Goal: Find specific page/section

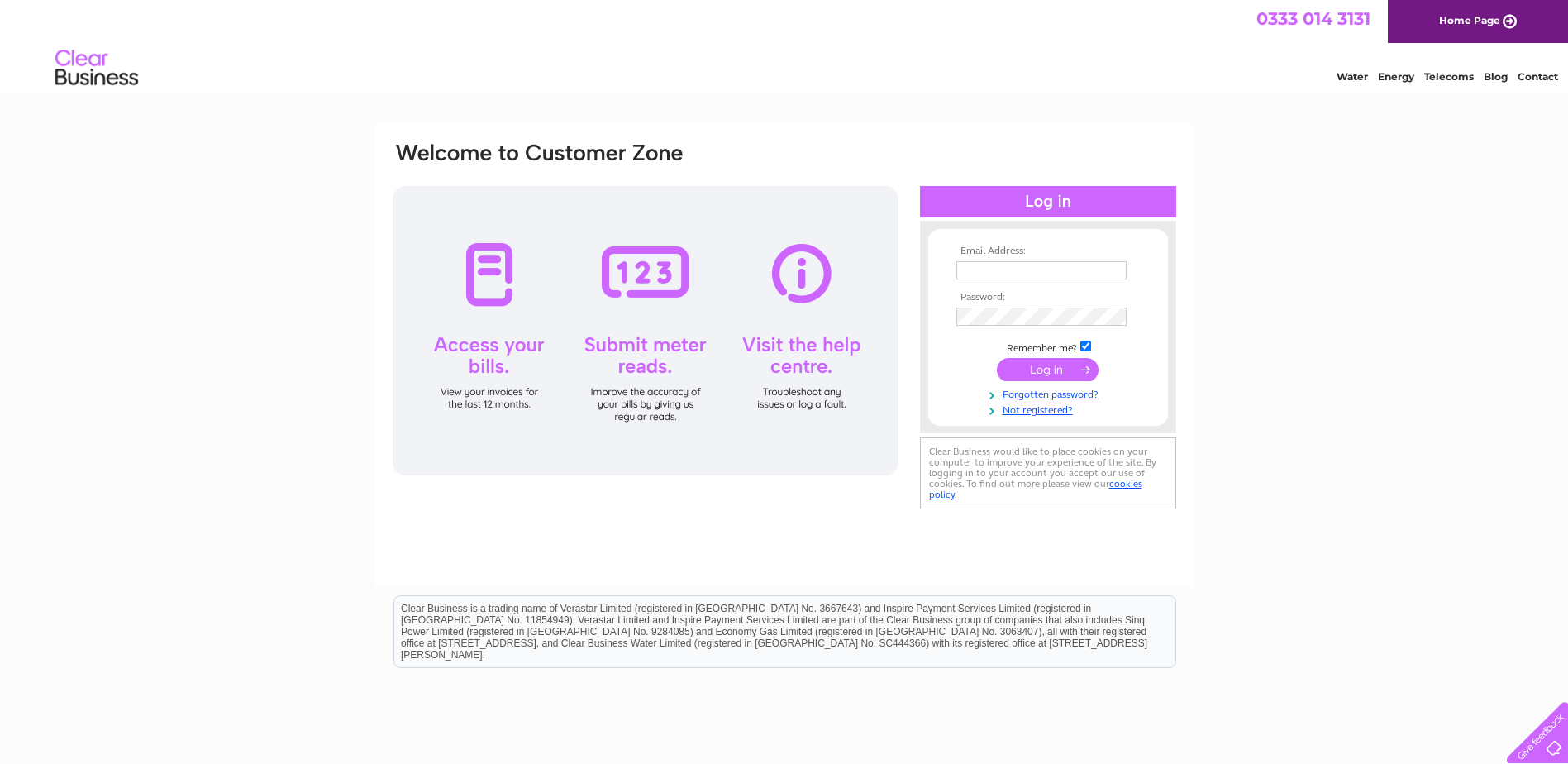
type input "paul@traindup.org"
click at [1027, 371] on input "submit" at bounding box center [1047, 370] width 102 height 23
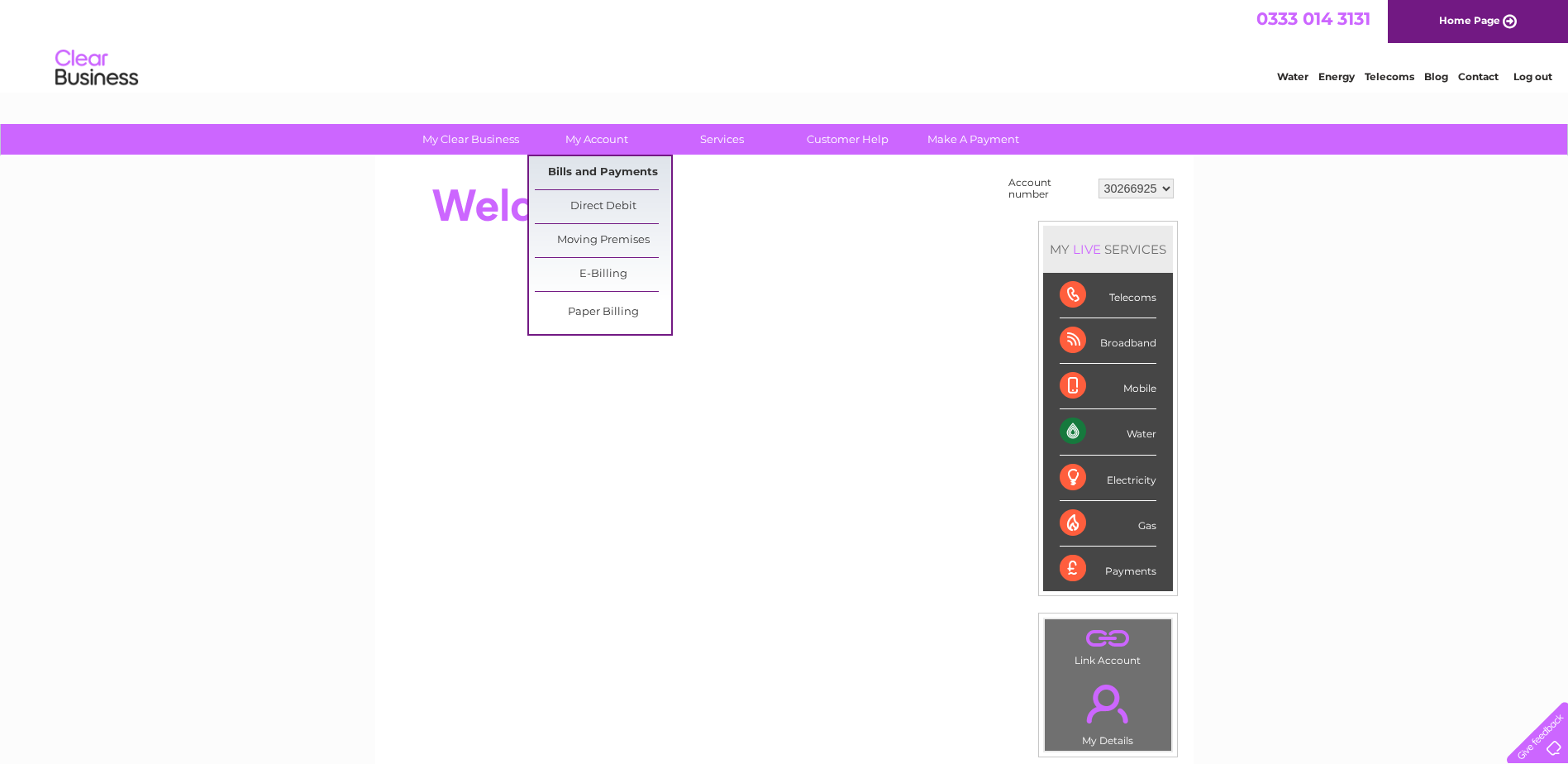
click at [594, 172] on link "Bills and Payments" at bounding box center [603, 172] width 136 height 33
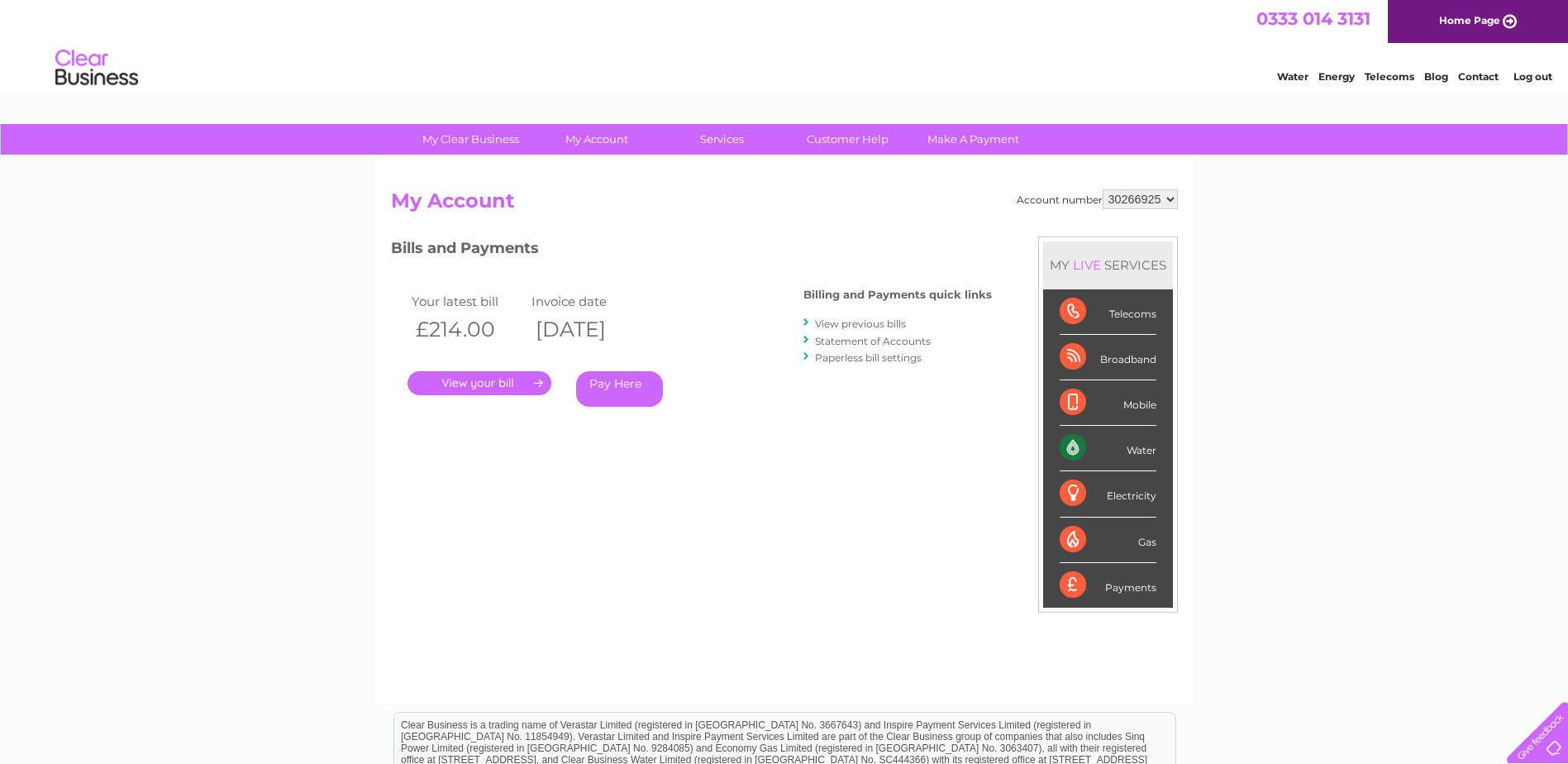
click at [502, 382] on link "." at bounding box center [479, 383] width 144 height 24
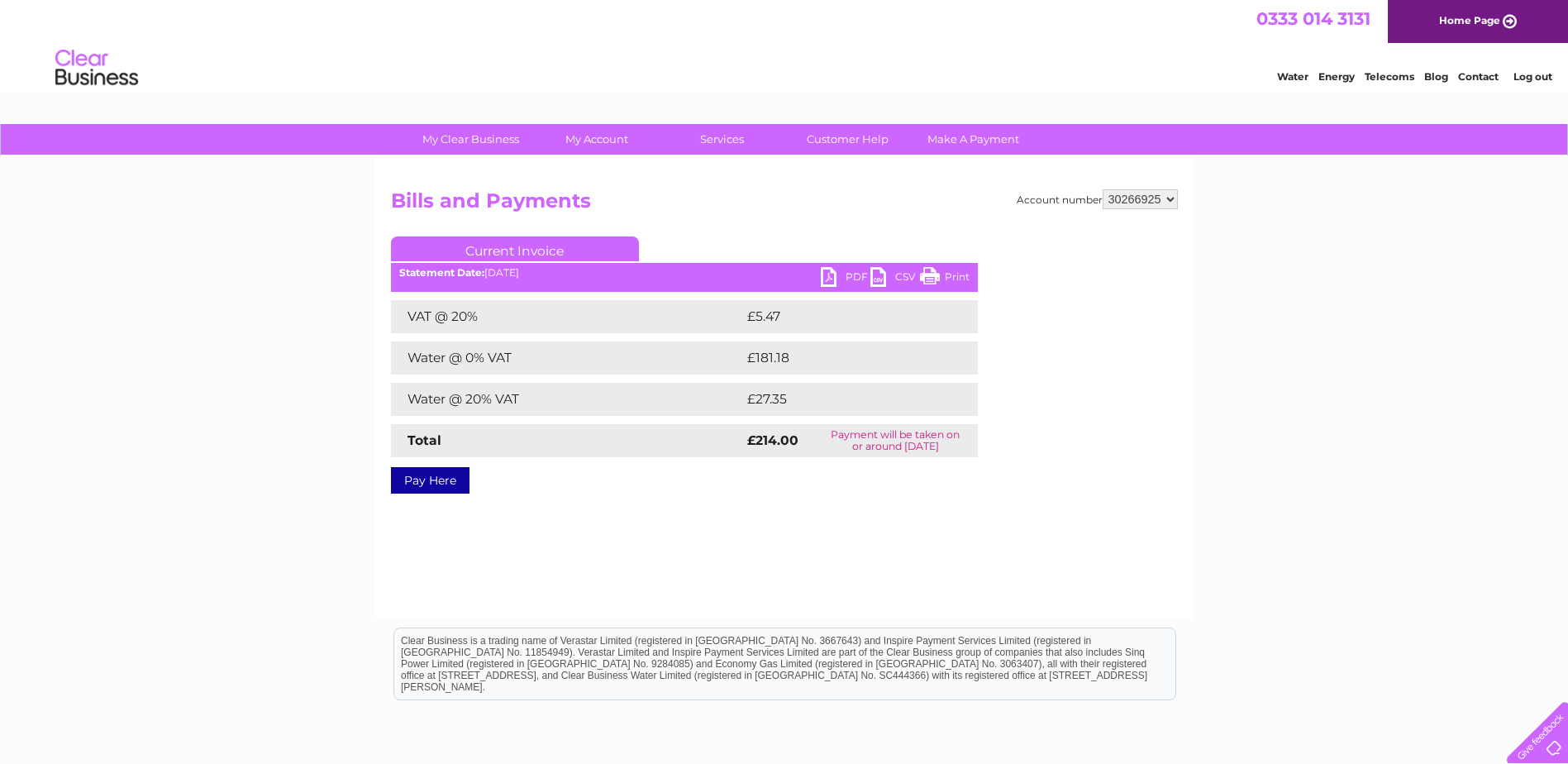
click at [844, 276] on link "PDF" at bounding box center [846, 279] width 49 height 24
